Goal: Task Accomplishment & Management: Manage account settings

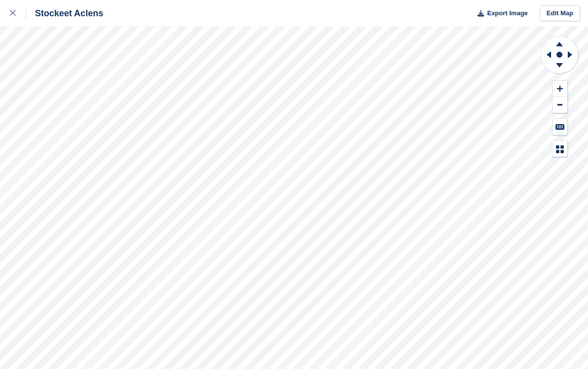
click at [119, 130] on div "Stockeet Aclens Export Image Edit Map" at bounding box center [294, 184] width 588 height 369
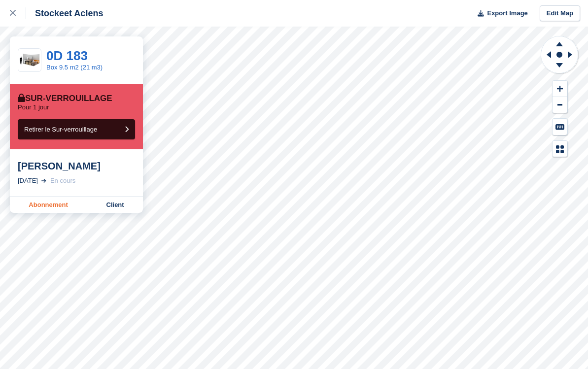
click at [44, 208] on link "Abonnement" at bounding box center [48, 205] width 77 height 16
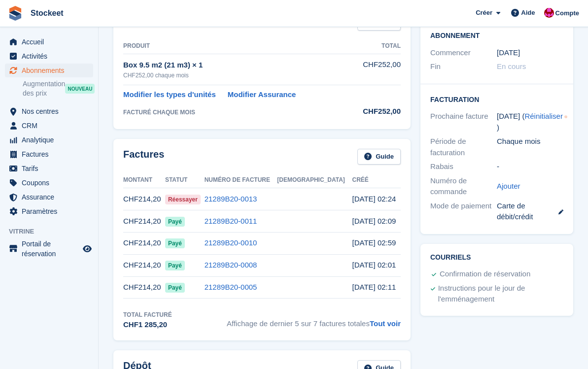
scroll to position [189, 0]
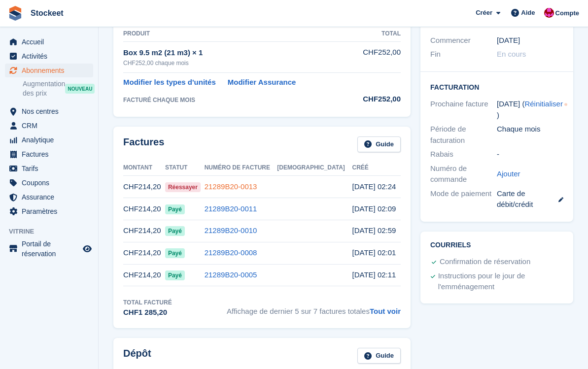
click at [257, 185] on link "21289B20-0013" at bounding box center [231, 186] width 53 height 8
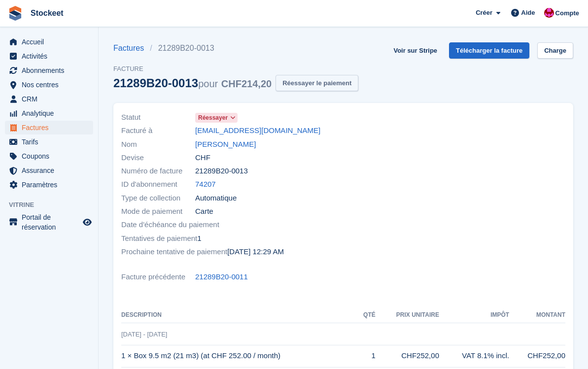
click at [341, 84] on button "Réessayer le paiement" at bounding box center [317, 83] width 83 height 16
